Goal: Check status: Check status

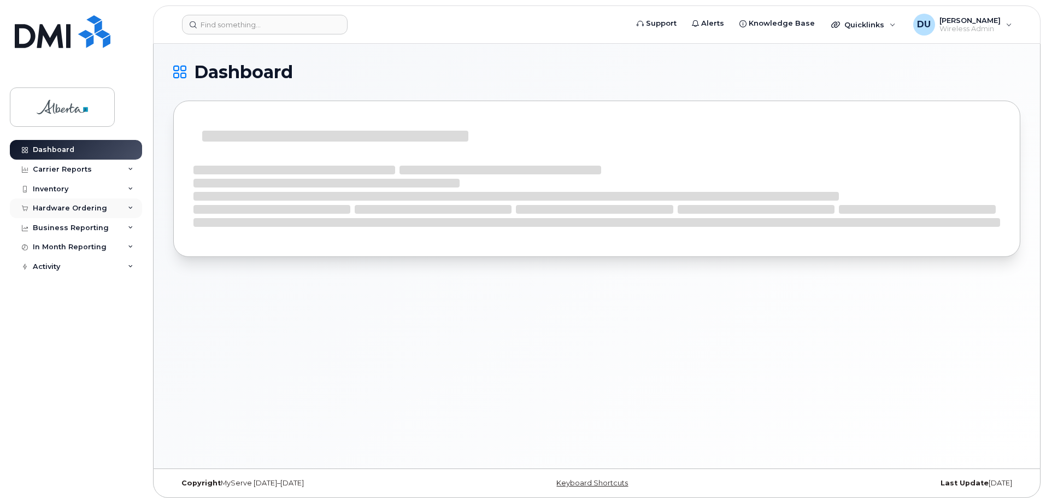
click at [53, 207] on div "Hardware Ordering" at bounding box center [70, 208] width 74 height 9
click at [49, 245] on div "Orders" at bounding box center [51, 249] width 27 height 10
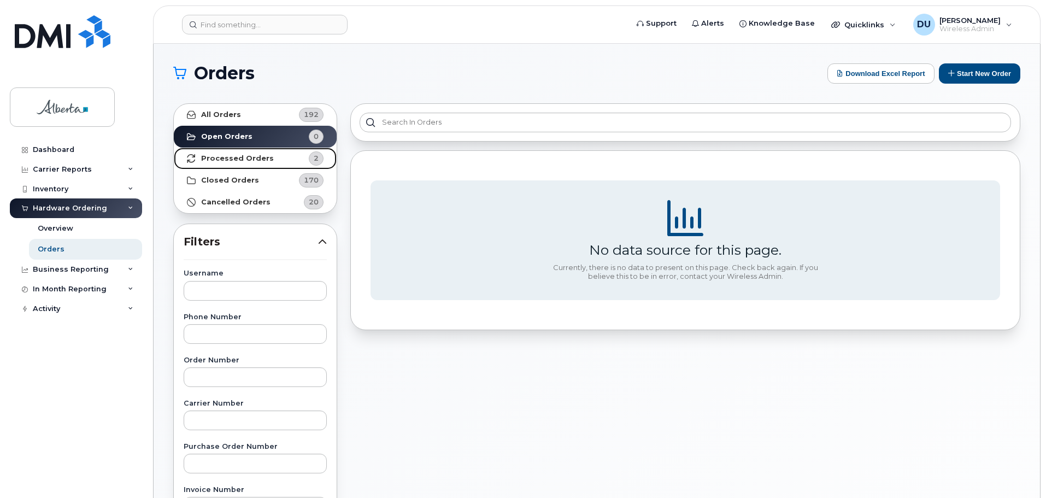
click at [252, 155] on strong "Processed Orders" at bounding box center [237, 158] width 73 height 9
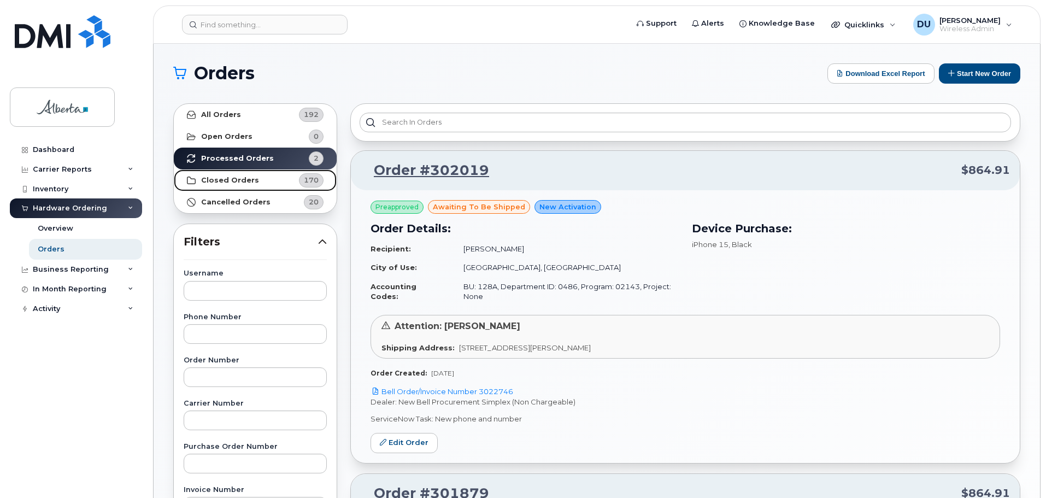
click at [245, 181] on strong "Closed Orders" at bounding box center [230, 180] width 58 height 9
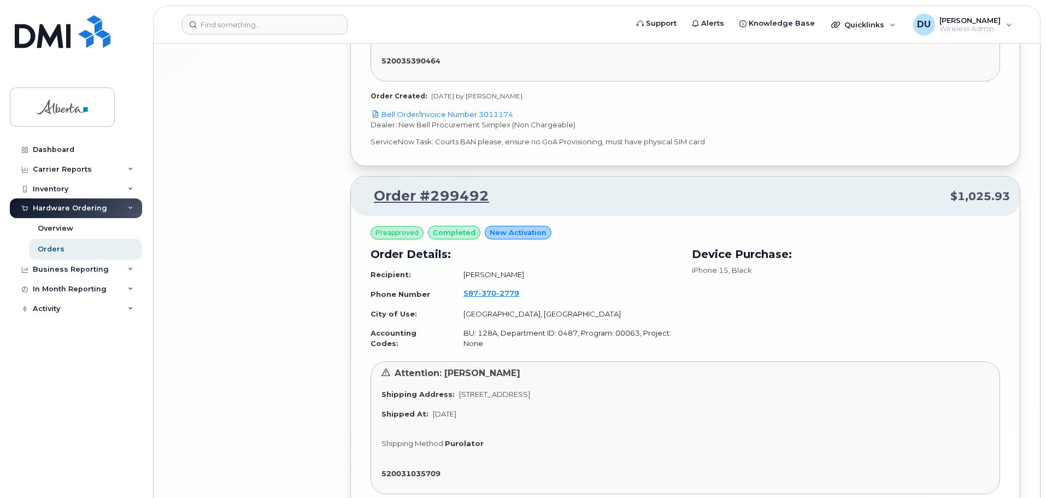
scroll to position [3000, 0]
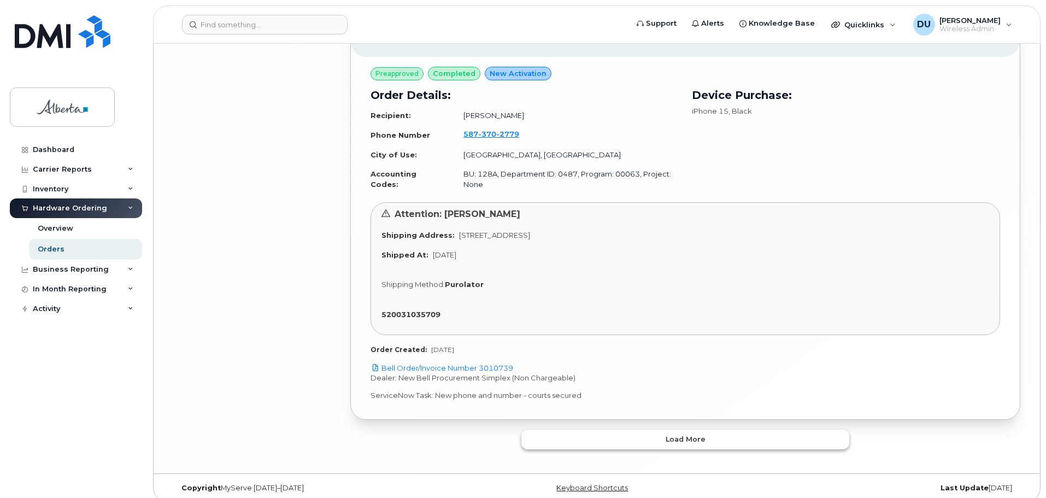
click at [687, 434] on span "Load more" at bounding box center [685, 439] width 40 height 10
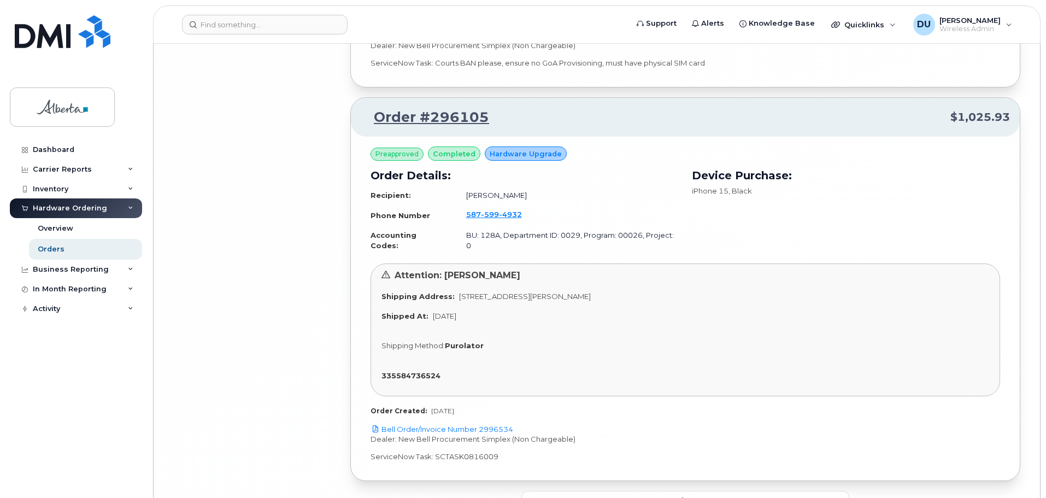
scroll to position [6124, 0]
click at [681, 494] on span "Load more" at bounding box center [685, 499] width 40 height 10
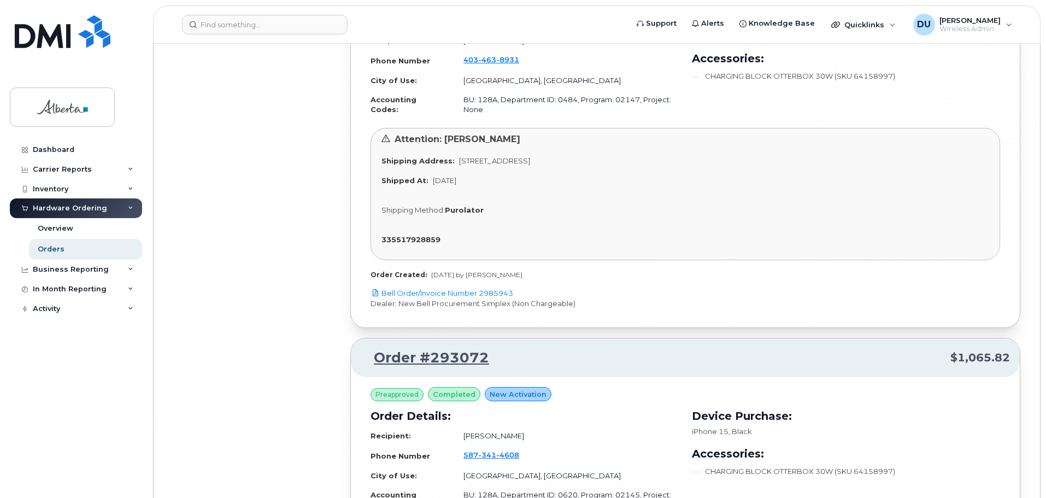
scroll to position [9306, 0]
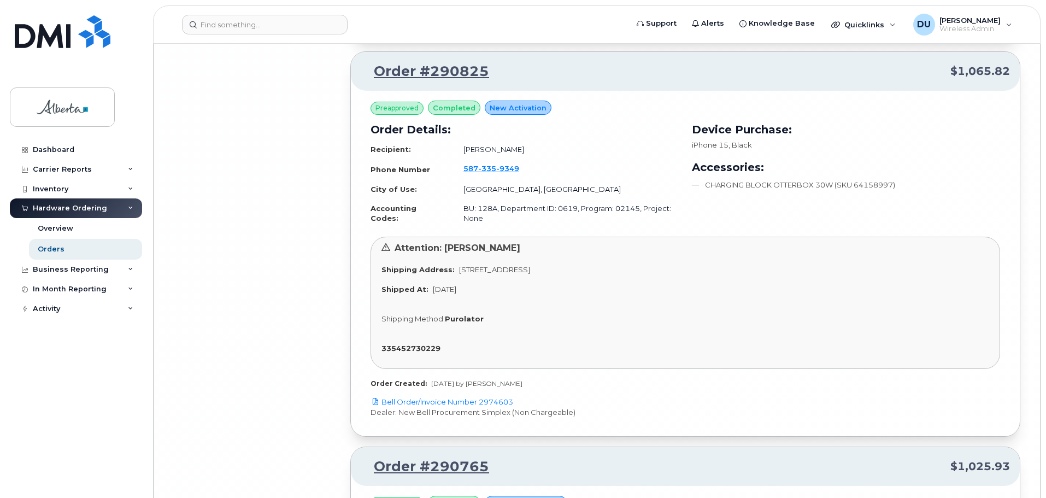
scroll to position [12584, 0]
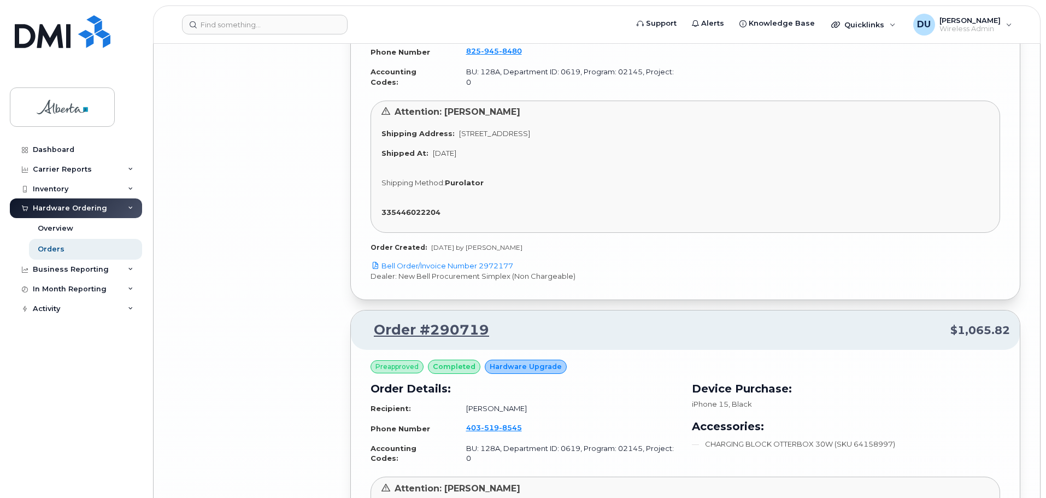
scroll to position [13294, 0]
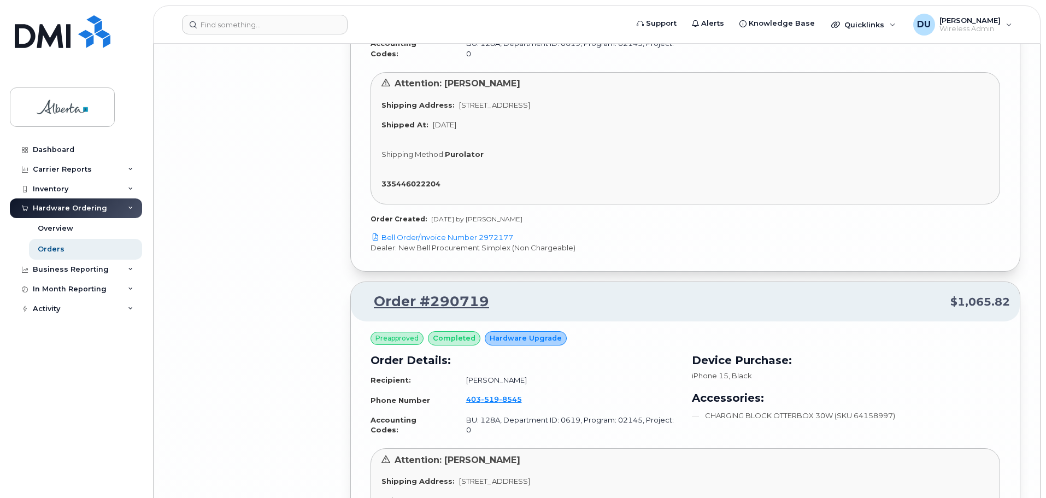
click at [419, 292] on link "Order #290719" at bounding box center [425, 302] width 128 height 20
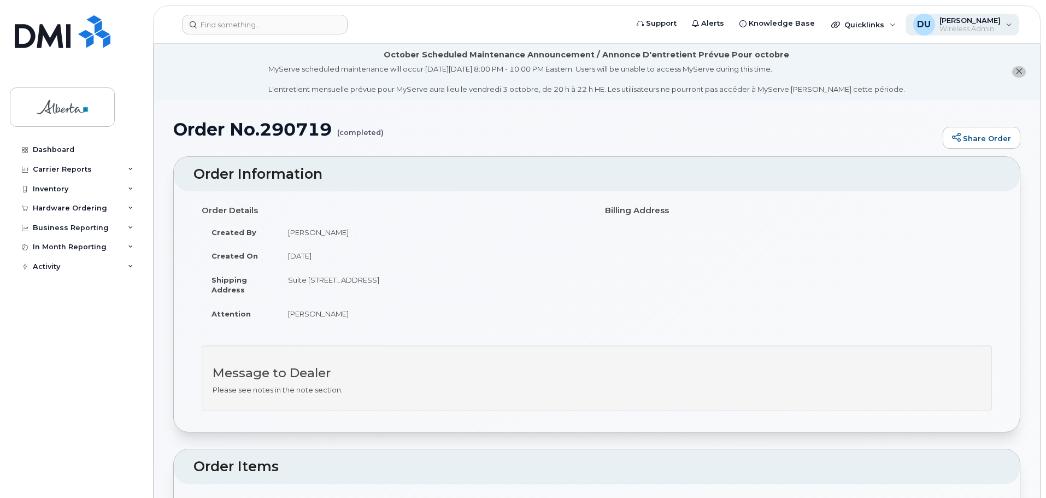
click at [986, 26] on span "Wireless Admin" at bounding box center [969, 29] width 61 height 9
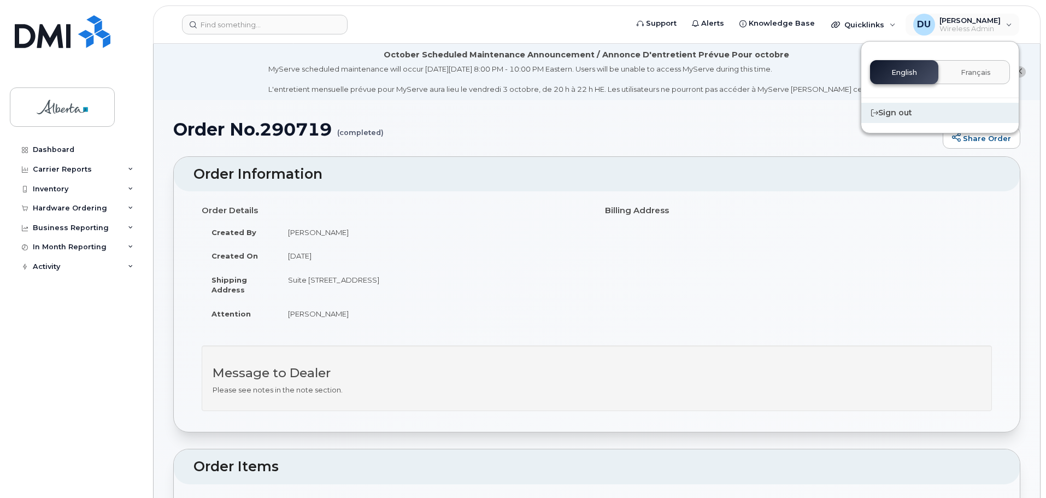
click at [895, 116] on div "Sign out" at bounding box center [939, 113] width 157 height 20
